Goal: Information Seeking & Learning: Learn about a topic

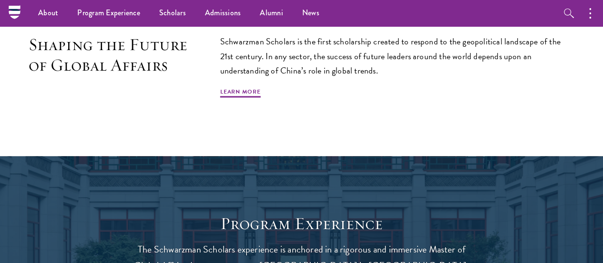
scroll to position [573, 0]
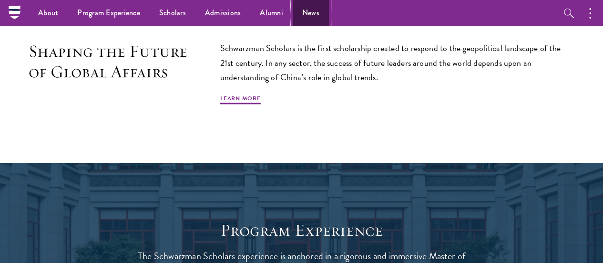
click at [304, 22] on link "News" at bounding box center [311, 13] width 36 height 26
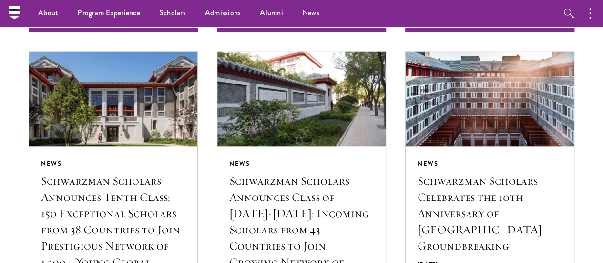
scroll to position [965, 0]
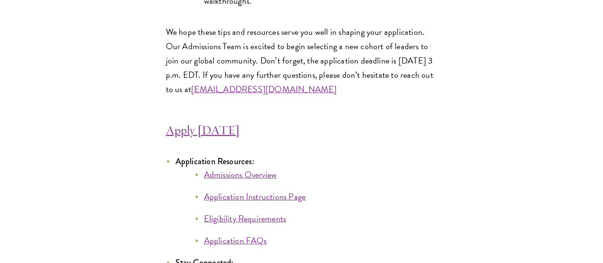
scroll to position [4849, 0]
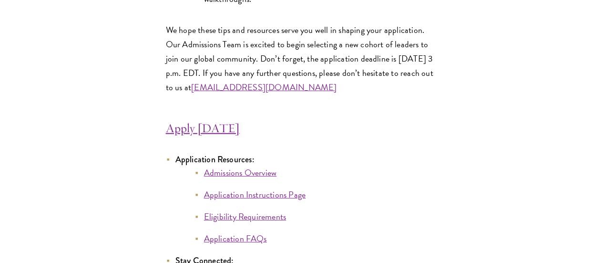
drag, startPoint x: 296, startPoint y: 121, endPoint x: 183, endPoint y: 136, distance: 114.0
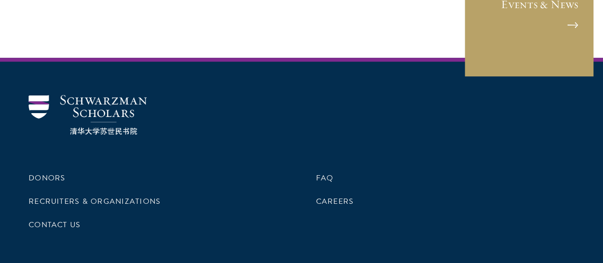
scroll to position [5839, 0]
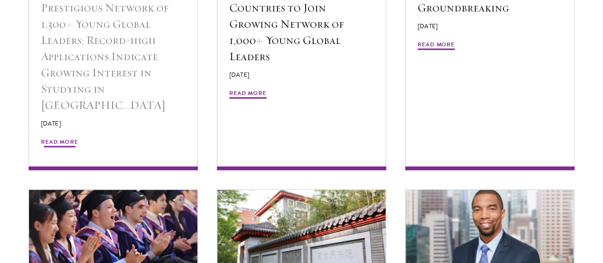
scroll to position [1265, 0]
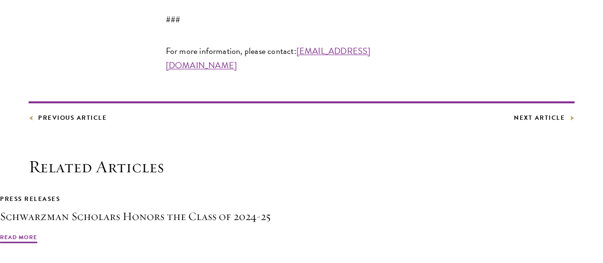
scroll to position [2424, 0]
drag, startPoint x: 167, startPoint y: 66, endPoint x: 221, endPoint y: 69, distance: 54.0
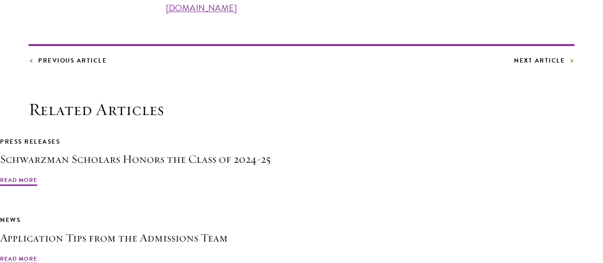
scroll to position [2481, 0]
drag, startPoint x: 184, startPoint y: 102, endPoint x: 312, endPoint y: 103, distance: 127.8
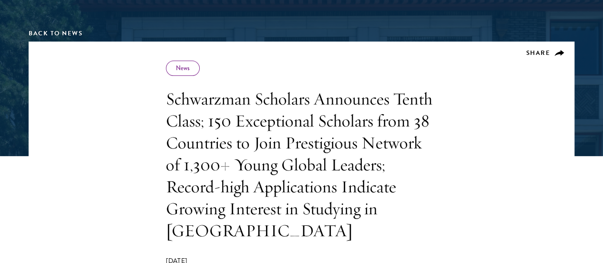
scroll to position [0, 0]
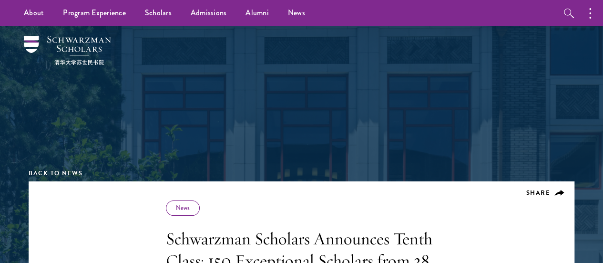
click at [227, 78] on div at bounding box center [301, 87] width 329 height 114
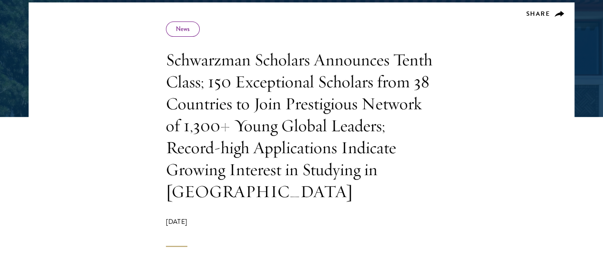
scroll to position [180, 0]
